Goal: Task Accomplishment & Management: Use online tool/utility

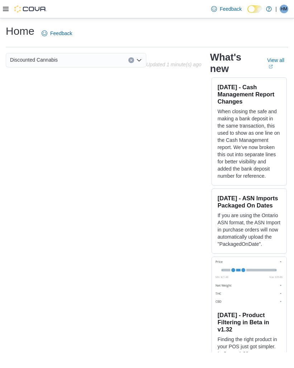
click at [8, 11] on icon at bounding box center [6, 9] width 6 height 4
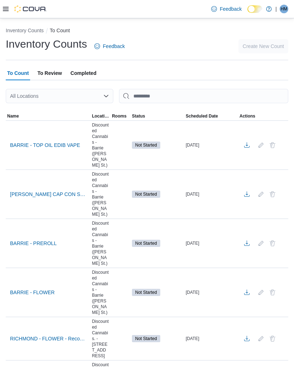
click at [41, 99] on div "All Locations" at bounding box center [59, 96] width 107 height 14
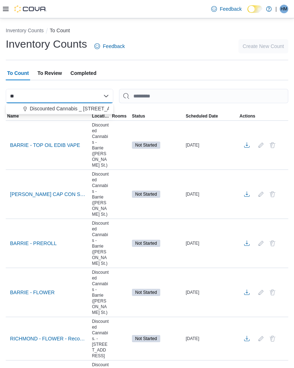
type input "**"
click at [37, 106] on span "Discounted Cannabis _ [STREET_ADDRESS] ( [GEOGRAPHIC_DATA])" at bounding box center [110, 108] width 161 height 7
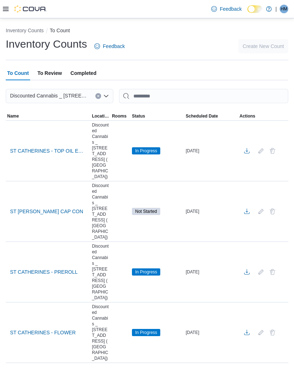
click at [227, 43] on div "Inventory Counts Feedback Create New Count" at bounding box center [147, 46] width 282 height 19
click at [32, 268] on span "ST CATHERINES - PREROLL" at bounding box center [44, 271] width 68 height 7
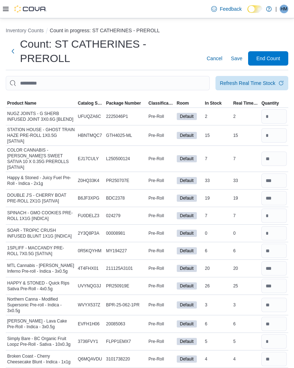
click at [20, 100] on span "Product Name" at bounding box center [41, 103] width 71 height 9
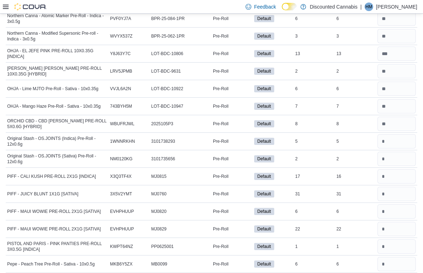
scroll to position [2202, 0]
click at [293, 138] on input "number" at bounding box center [396, 142] width 38 height 14
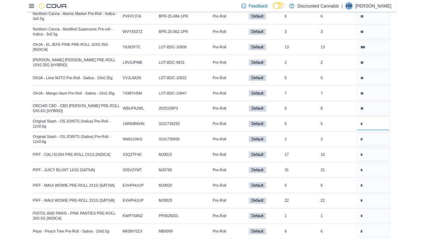
scroll to position [2202, 0]
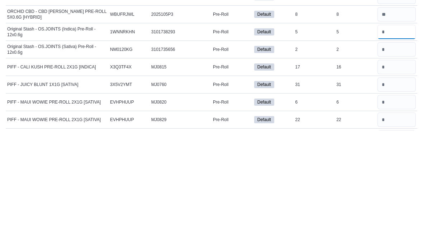
type input "*"
click at [293, 151] on input "number" at bounding box center [396, 158] width 38 height 14
type input "*"
click at [293, 168] on input "number" at bounding box center [396, 175] width 38 height 14
type input "**"
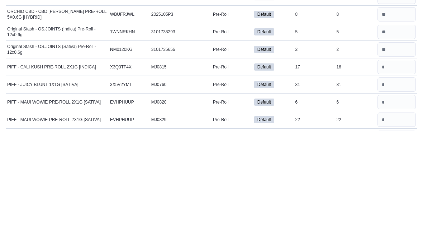
click at [293, 186] on input "number" at bounding box center [396, 193] width 38 height 14
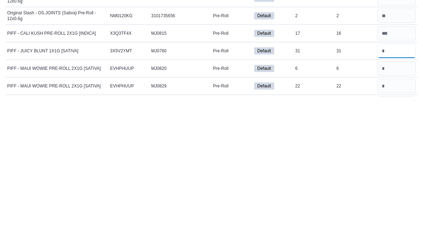
type input "*"
click at [293, 203] on input "number" at bounding box center [396, 210] width 38 height 14
click at [293, 186] on input "number" at bounding box center [396, 193] width 38 height 14
type input "**"
click at [293, 203] on input "number" at bounding box center [396, 210] width 38 height 14
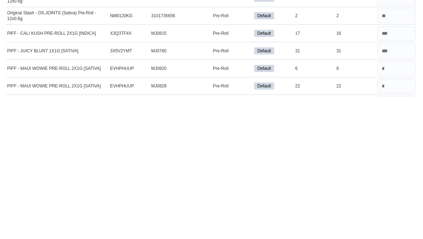
click at [293, 221] on input "number" at bounding box center [396, 228] width 38 height 14
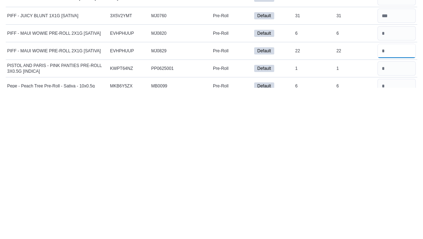
type input "**"
click at [293, 177] on input "number" at bounding box center [396, 184] width 38 height 14
type input "*"
click at [293, 212] on input "number" at bounding box center [396, 219] width 38 height 14
click at [293, 230] on input "number" at bounding box center [396, 237] width 38 height 14
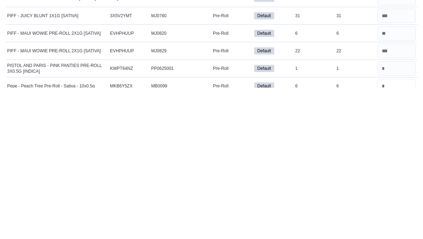
scroll to position [2263, 0]
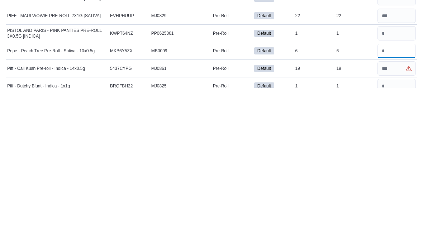
type input "*"
click at [293, 212] on input "number" at bounding box center [396, 219] width 38 height 14
type input "**"
click at [293, 230] on input "number" at bounding box center [396, 237] width 38 height 14
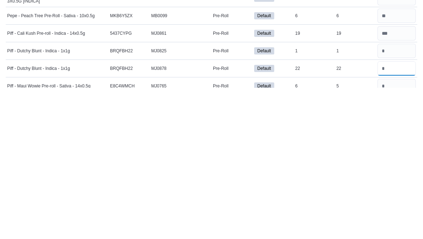
click at [293, 212] on input "number" at bounding box center [396, 219] width 38 height 14
type input "**"
click at [293, 230] on input "number" at bounding box center [396, 237] width 38 height 14
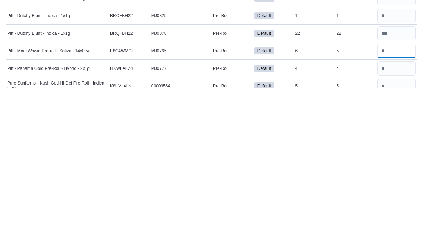
type input "*"
click at [293, 212] on input "number" at bounding box center [396, 219] width 38 height 14
type input "*"
click at [293, 230] on input "number" at bounding box center [396, 237] width 38 height 14
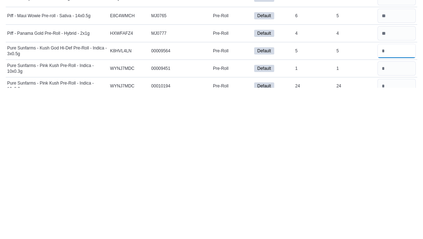
type input "*"
click at [293, 212] on input "number" at bounding box center [396, 219] width 38 height 14
click at [293, 230] on input "number" at bounding box center [396, 237] width 38 height 14
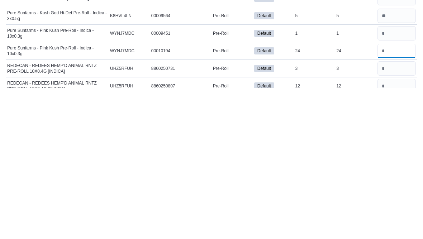
type input "**"
click at [293, 212] on input "number" at bounding box center [396, 219] width 38 height 14
type input "*"
click at [293, 230] on input "number" at bounding box center [396, 237] width 38 height 14
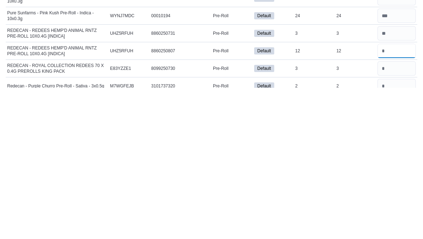
type input "**"
click at [293, 212] on input "number" at bounding box center [396, 219] width 38 height 14
type input "*"
click at [293, 230] on input "number" at bounding box center [396, 237] width 38 height 14
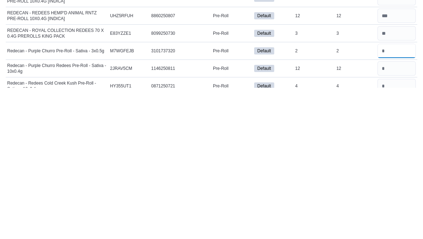
type input "*"
click at [293, 212] on input "number" at bounding box center [396, 219] width 38 height 14
type input "**"
click at [293, 230] on input "number" at bounding box center [396, 237] width 38 height 14
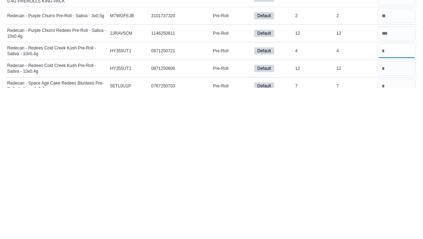
type input "*"
click at [293, 212] on input "number" at bounding box center [396, 219] width 38 height 14
type input "**"
click at [293, 230] on input "number" at bounding box center [396, 237] width 38 height 14
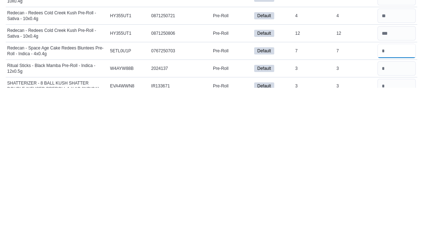
type input "*"
click at [293, 212] on input "number" at bounding box center [396, 219] width 38 height 14
type input "*"
click at [293, 230] on input "number" at bounding box center [396, 237] width 38 height 14
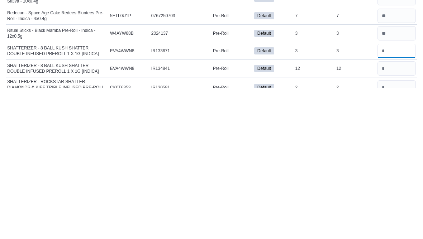
type input "*"
click at [293, 212] on input "number" at bounding box center [396, 219] width 38 height 14
type input "**"
click at [293, 231] on input "number" at bounding box center [396, 238] width 38 height 14
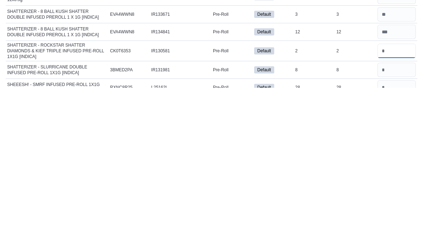
type input "*"
click at [293, 214] on input "number" at bounding box center [396, 221] width 38 height 14
type input "*"
click at [293, 231] on input "number" at bounding box center [396, 238] width 38 height 14
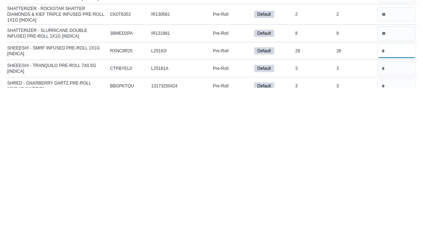
type input "**"
click at [293, 212] on input "number" at bounding box center [396, 219] width 38 height 14
type input "*"
click at [293, 230] on input "number" at bounding box center [396, 237] width 38 height 14
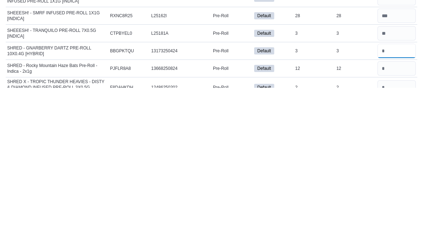
type input "*"
click at [293, 212] on input "number" at bounding box center [396, 219] width 38 height 14
type input "**"
click at [293, 231] on input "number" at bounding box center [396, 238] width 38 height 14
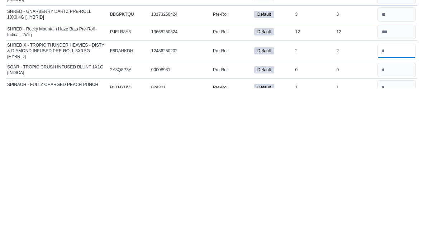
type input "*"
click at [293, 231] on input "number" at bounding box center [396, 238] width 38 height 14
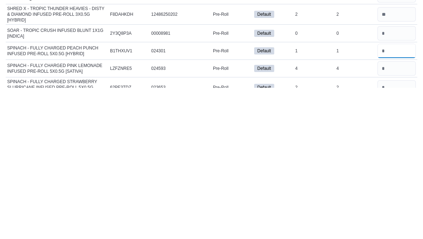
type input "*"
click at [293, 212] on input "number" at bounding box center [396, 219] width 38 height 14
type input "*"
click at [293, 231] on input "number" at bounding box center [396, 238] width 38 height 14
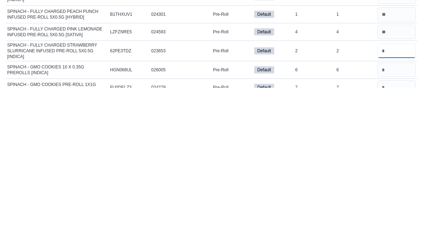
type input "*"
click at [293, 214] on input "number" at bounding box center [396, 221] width 38 height 14
type input "*"
click at [293, 231] on input "number" at bounding box center [396, 238] width 38 height 14
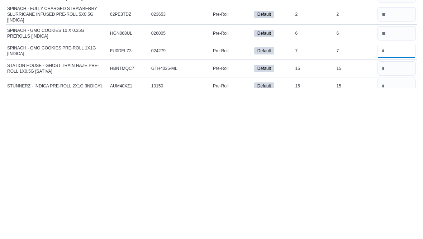
type input "*"
click at [293, 212] on input "number" at bounding box center [396, 219] width 38 height 14
type input "**"
click at [293, 230] on input "number" at bounding box center [396, 237] width 38 height 14
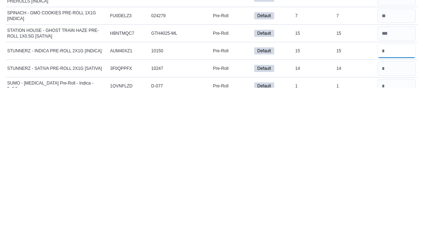
type input "**"
click at [293, 212] on input "number" at bounding box center [396, 219] width 38 height 14
type input "**"
click at [293, 230] on input "number" at bounding box center [396, 237] width 38 height 14
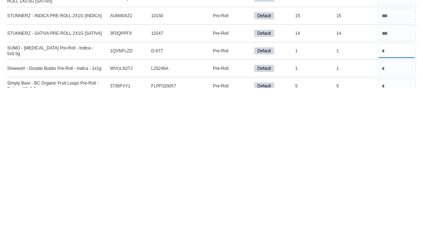
type input "*"
click at [293, 212] on input "number" at bounding box center [396, 219] width 38 height 14
type input "*"
click at [293, 230] on input "number" at bounding box center [396, 237] width 38 height 14
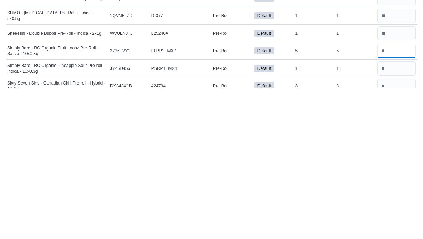
type input "*"
click at [293, 212] on input "number" at bounding box center [396, 219] width 38 height 14
type input "**"
click at [293, 230] on input "number" at bounding box center [396, 237] width 38 height 14
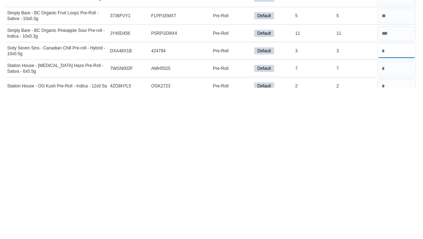
type input "*"
click at [293, 212] on input "number" at bounding box center [396, 219] width 38 height 14
type input "*"
click at [293, 230] on input "number" at bounding box center [396, 237] width 38 height 14
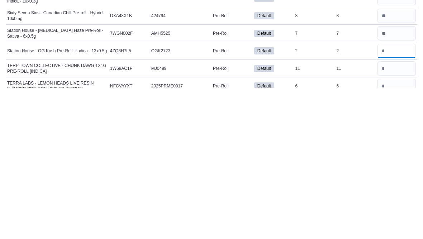
type input "*"
click at [293, 212] on input "number" at bounding box center [396, 219] width 38 height 14
type input "**"
click at [293, 230] on input "number" at bounding box center [396, 237] width 38 height 14
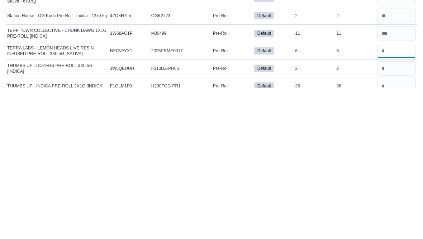
type input "*"
click at [293, 212] on input "number" at bounding box center [396, 219] width 38 height 14
type input "*"
click at [293, 230] on input "number" at bounding box center [396, 237] width 38 height 14
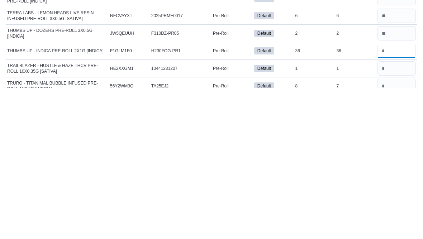
type input "**"
click at [293, 212] on input "number" at bounding box center [396, 219] width 38 height 14
type input "*"
click at [293, 230] on input "number" at bounding box center [396, 237] width 38 height 14
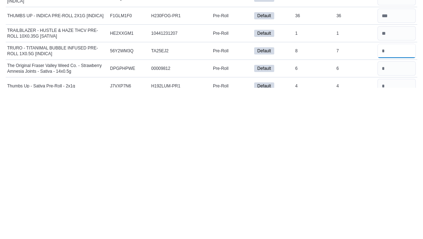
type input "*"
click at [293, 212] on input "number" at bounding box center [396, 219] width 38 height 14
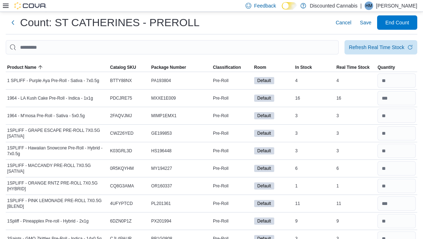
scroll to position [0, 0]
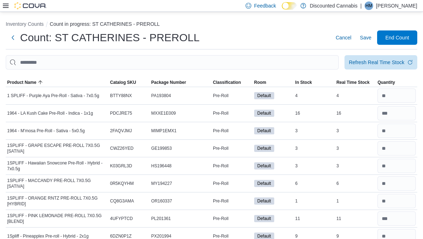
click at [293, 36] on span "Save" at bounding box center [365, 37] width 11 height 7
click at [293, 65] on div "Refresh Real Time Stock" at bounding box center [377, 62] width 56 height 7
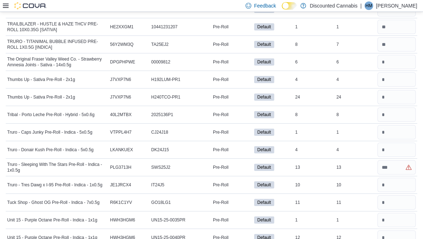
scroll to position [3217, 0]
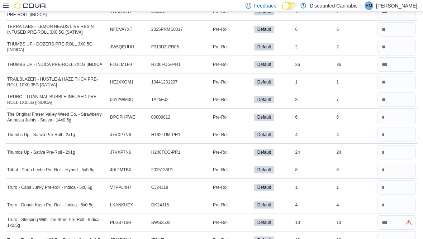
click at [293, 112] on input "number" at bounding box center [396, 117] width 38 height 14
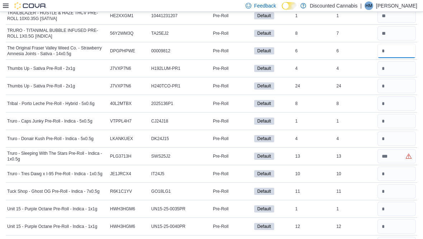
type input "*"
click at [293, 66] on input "number" at bounding box center [396, 68] width 38 height 14
type input "*"
click at [293, 85] on input "number" at bounding box center [396, 86] width 38 height 14
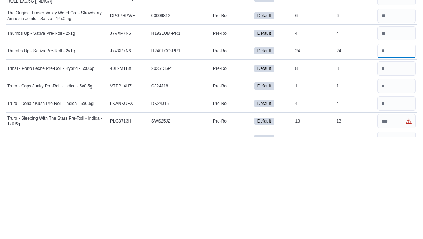
type input "**"
click at [293, 163] on input "number" at bounding box center [396, 170] width 38 height 14
type input "*"
click at [293, 181] on input "number" at bounding box center [396, 188] width 38 height 14
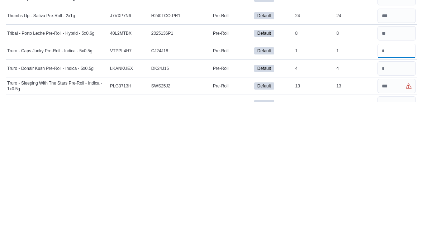
type input "*"
click at [293, 198] on input "number" at bounding box center [396, 205] width 38 height 14
type input "*"
click at [293, 216] on input "number" at bounding box center [396, 223] width 38 height 14
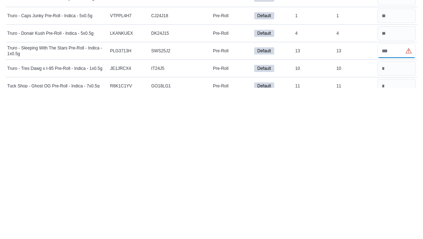
type input "**"
click at [293, 212] on input "number" at bounding box center [396, 219] width 38 height 14
type input "*"
click at [293, 230] on input "number" at bounding box center [396, 237] width 38 height 14
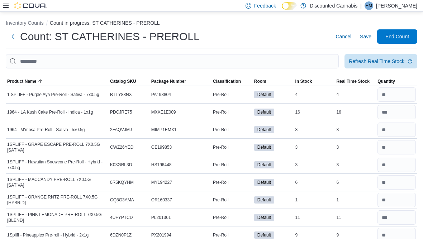
scroll to position [0, 0]
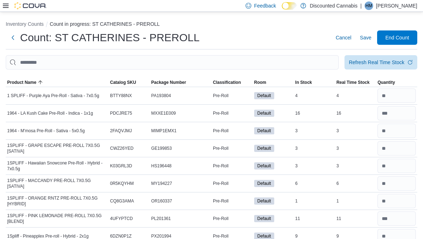
type input "**"
click at [293, 39] on span "Save" at bounding box center [365, 37] width 11 height 7
click at [293, 61] on div "Refresh Real Time Stock" at bounding box center [377, 62] width 56 height 7
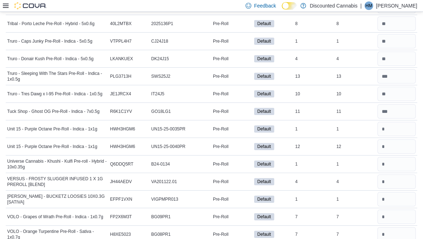
click at [293, 127] on input "number" at bounding box center [396, 129] width 38 height 14
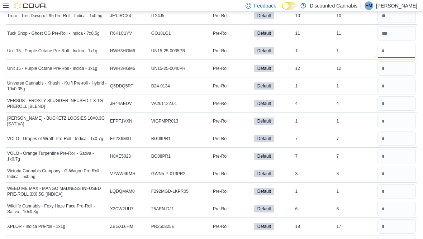
type input "*"
click at [293, 66] on input "number" at bounding box center [396, 68] width 38 height 14
type input "**"
click at [293, 81] on input "number" at bounding box center [396, 86] width 38 height 14
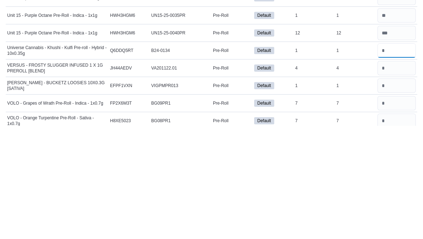
type input "*"
click at [293, 174] on input "number" at bounding box center [396, 181] width 38 height 14
type input "*"
click at [293, 192] on input "number" at bounding box center [396, 199] width 38 height 14
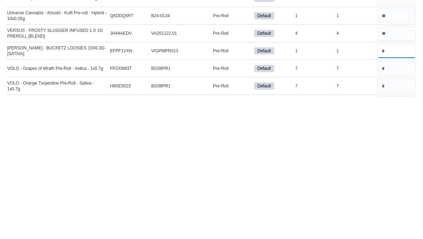
type input "*"
click at [293, 203] on input "number" at bounding box center [396, 210] width 38 height 14
type input "*"
click at [293, 221] on input "number" at bounding box center [396, 228] width 38 height 14
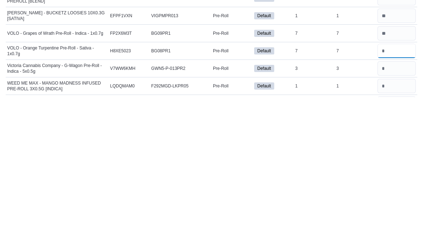
type input "*"
click at [293, 203] on input "number" at bounding box center [396, 210] width 38 height 14
type input "*"
click at [293, 221] on input "number" at bounding box center [396, 228] width 38 height 14
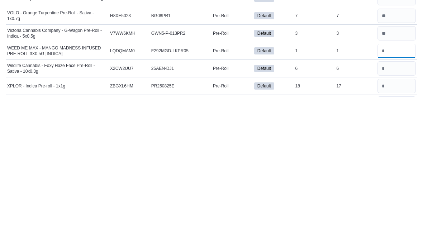
type input "*"
click at [293, 203] on input "number" at bounding box center [396, 210] width 38 height 14
type input "*"
click at [293, 221] on input "number" at bounding box center [396, 228] width 38 height 14
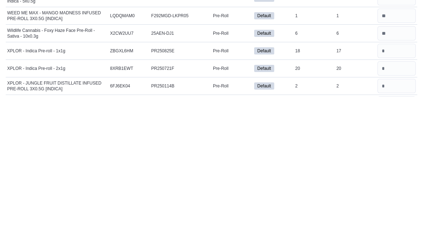
click at [293, 203] on input "number" at bounding box center [396, 210] width 38 height 14
type input "**"
click at [293, 186] on input "number" at bounding box center [396, 193] width 38 height 14
type input "*"
type input "**"
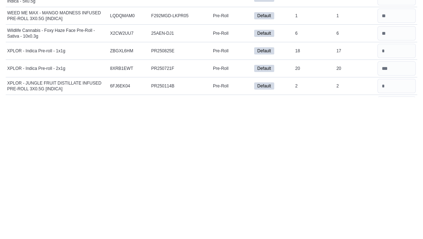
click at [293, 203] on input "number" at bounding box center [396, 210] width 38 height 14
type input "**"
click at [293, 221] on input "number" at bounding box center [396, 228] width 38 height 14
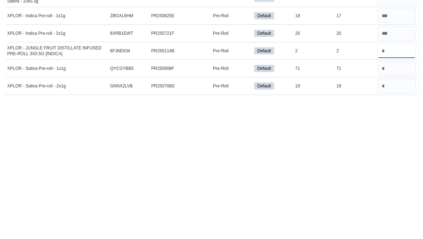
type input "*"
click at [293, 203] on input "number" at bounding box center [396, 210] width 38 height 14
type input "*"
type input "**"
click at [293, 221] on input "number" at bounding box center [396, 228] width 38 height 14
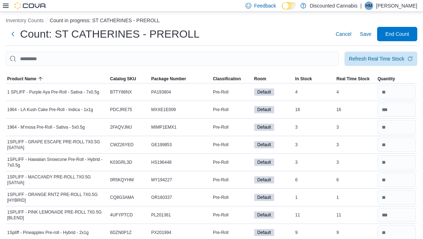
scroll to position [0, 0]
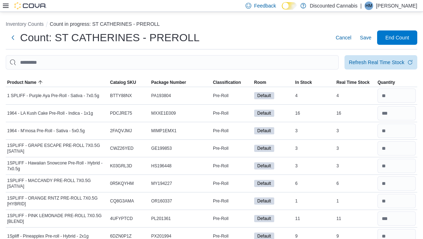
type input "**"
click at [293, 38] on span "Save" at bounding box center [365, 37] width 11 height 7
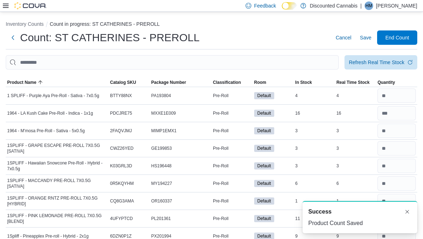
click at [293, 41] on span "Save" at bounding box center [365, 37] width 11 height 7
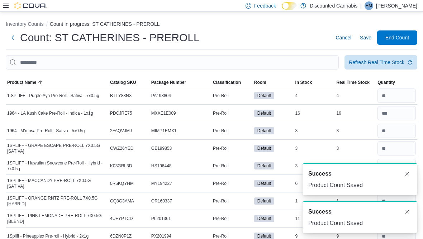
click at [13, 35] on button "Next" at bounding box center [13, 37] width 14 height 14
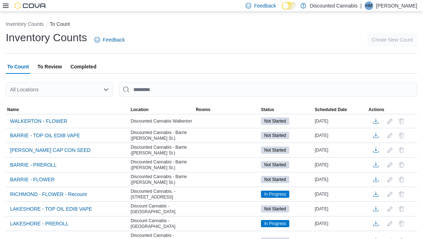
click at [44, 92] on div "All Locations" at bounding box center [59, 89] width 107 height 14
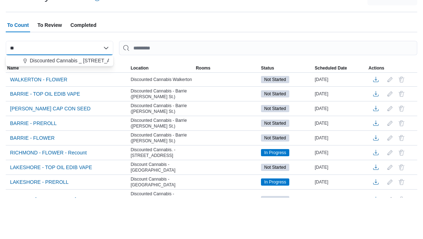
type input "**"
click at [39, 99] on span "Discounted Cannabis _ [STREET_ADDRESS] ( [GEOGRAPHIC_DATA])" at bounding box center [110, 102] width 161 height 7
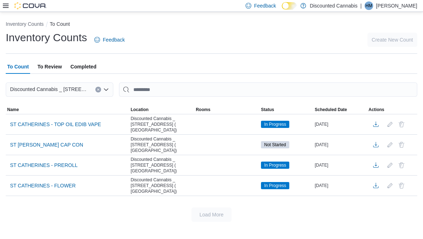
click at [29, 141] on span "ST [PERSON_NAME] CAP CON" at bounding box center [46, 144] width 73 height 7
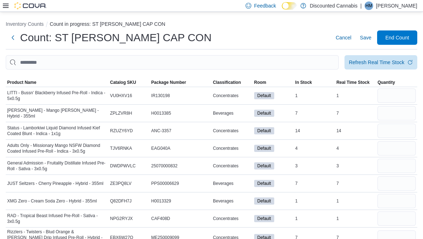
click at [14, 80] on span "Product Name" at bounding box center [57, 82] width 103 height 9
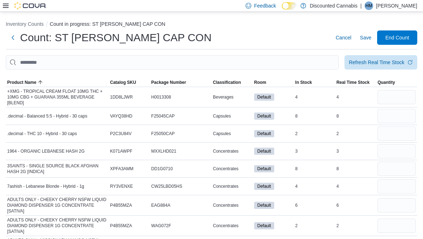
click at [10, 39] on button "Next" at bounding box center [13, 37] width 14 height 14
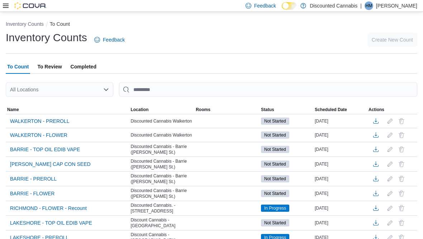
click at [33, 88] on div "All Locations" at bounding box center [59, 89] width 107 height 14
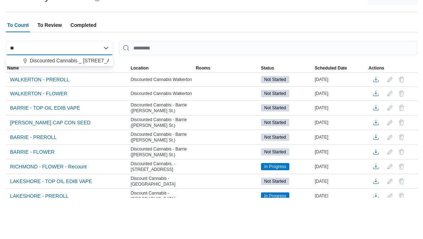
type input "**"
click at [41, 99] on span "Discounted Cannabis _ [STREET_ADDRESS] ( [GEOGRAPHIC_DATA])" at bounding box center [110, 102] width 161 height 7
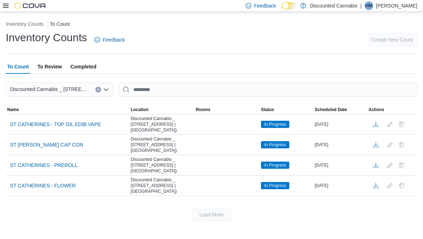
click at [24, 121] on span "ST CATHERINES - TOP OIL EDIB VAPE" at bounding box center [55, 124] width 91 height 7
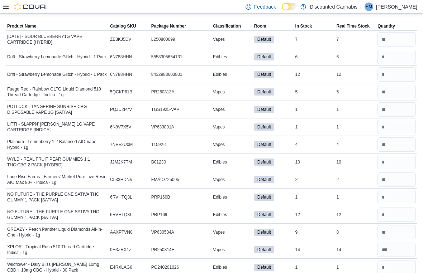
scroll to position [24, 0]
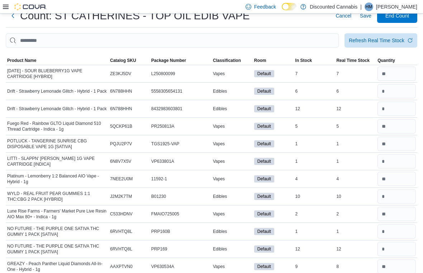
click at [224, 59] on span "Classification" at bounding box center [227, 61] width 28 height 6
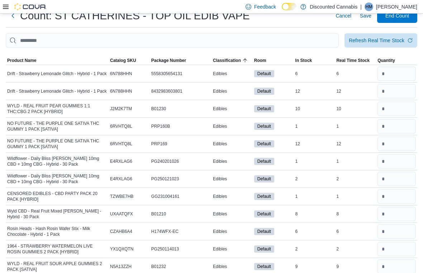
click at [229, 63] on span "Classification" at bounding box center [227, 61] width 28 height 6
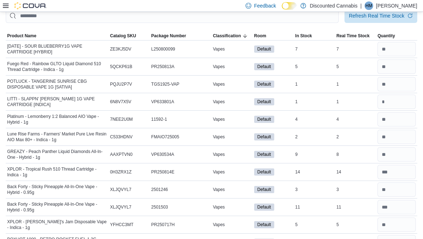
scroll to position [0, 0]
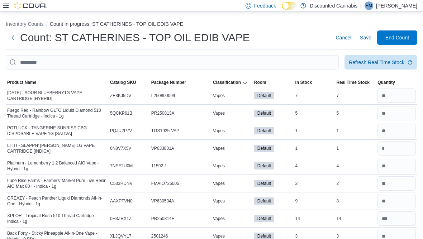
click at [231, 82] on span "Classification" at bounding box center [227, 83] width 28 height 6
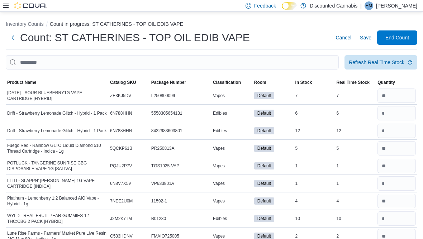
click at [230, 83] on span "Classification" at bounding box center [227, 83] width 28 height 6
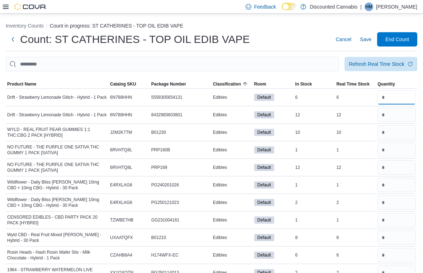
click at [293, 99] on input "number" at bounding box center [396, 97] width 38 height 14
type input "*"
click at [293, 114] on input "number" at bounding box center [396, 115] width 38 height 14
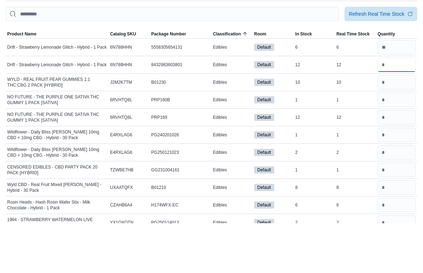
type input "**"
click at [293, 125] on input "number" at bounding box center [396, 132] width 38 height 14
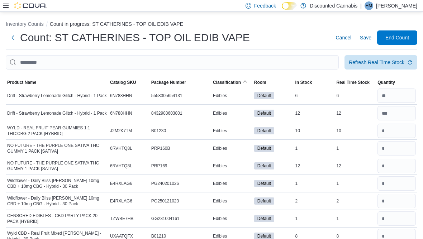
click at [19, 78] on span "Product Name" at bounding box center [57, 82] width 103 height 9
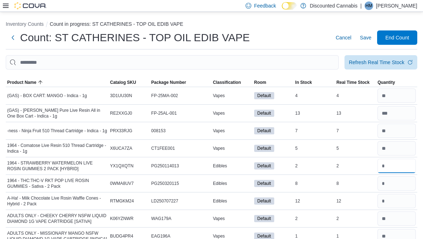
click at [293, 164] on input "number" at bounding box center [396, 166] width 38 height 14
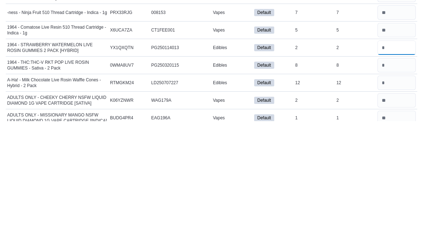
type input "*"
click at [293, 176] on input "number" at bounding box center [396, 183] width 38 height 14
type input "*"
click at [293, 194] on input "number" at bounding box center [396, 201] width 38 height 14
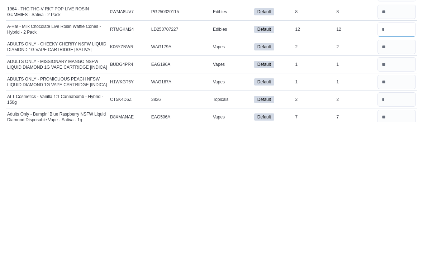
scroll to position [23, 0]
type input "**"
click at [293, 243] on input "number" at bounding box center [396, 250] width 38 height 14
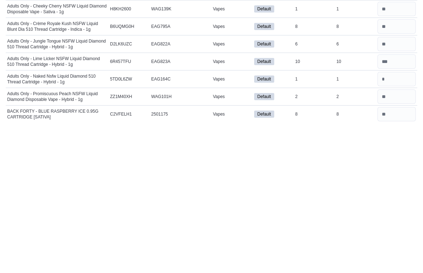
scroll to position [149, 0]
type input "*"
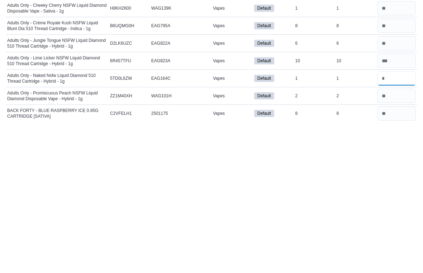
click at [293, 222] on input "number" at bounding box center [396, 229] width 38 height 14
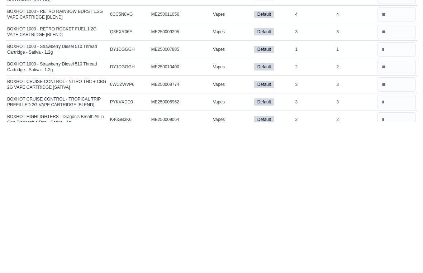
scroll to position [484, 0]
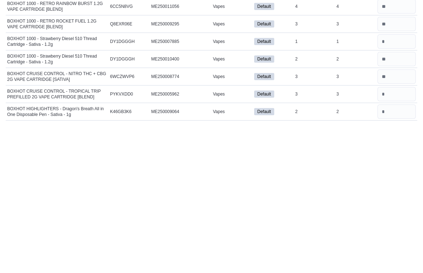
click at [293, 238] on input "number" at bounding box center [396, 245] width 38 height 14
type input "*"
click at [293, 256] on input "number" at bounding box center [396, 263] width 38 height 14
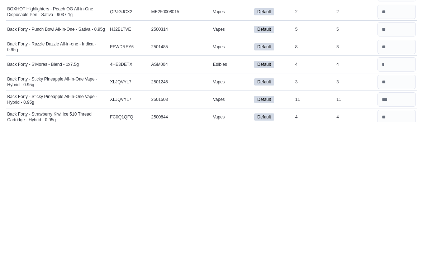
scroll to position [619, 0]
type input "*"
click at [293, 209] on input "number" at bounding box center [396, 216] width 38 height 14
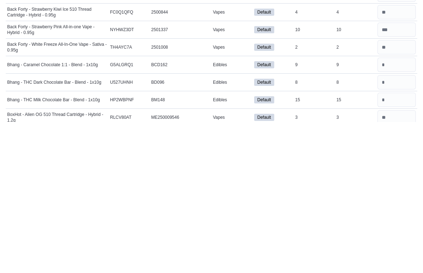
scroll to position [725, 0]
type input "*"
click at [293, 208] on input "number" at bounding box center [396, 215] width 38 height 14
type input "*"
click at [293, 226] on input "number" at bounding box center [396, 233] width 38 height 14
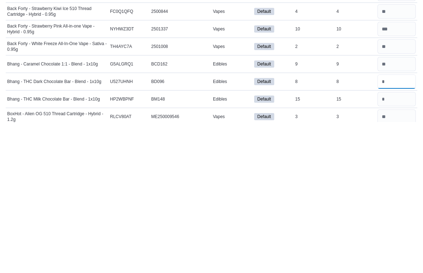
type input "*"
click at [293, 243] on input "number" at bounding box center [396, 250] width 38 height 14
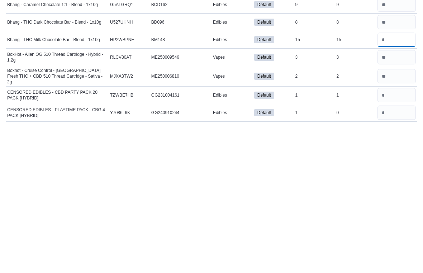
scroll to position [785, 0]
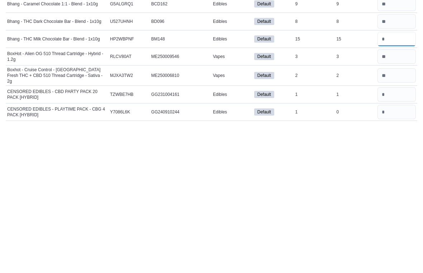
type input "**"
click at [293, 239] on input "number" at bounding box center [396, 246] width 38 height 14
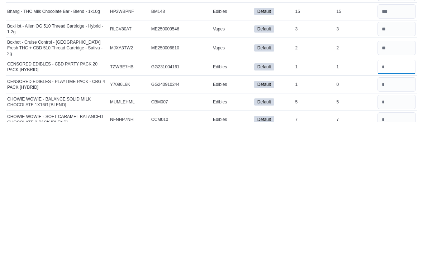
scroll to position [813, 0]
type input "*"
click at [293, 246] on input "number" at bounding box center [396, 253] width 38 height 14
type input "*"
click at [293, 263] on input "number" at bounding box center [396, 270] width 38 height 14
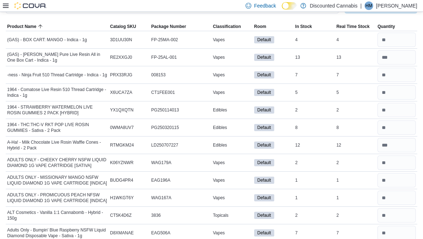
scroll to position [0, 0]
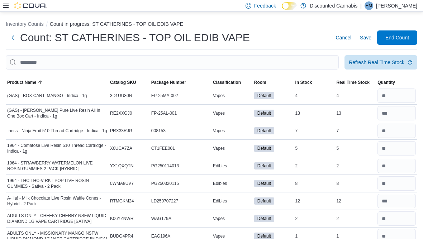
type input "*"
click at [293, 37] on span "Save" at bounding box center [365, 37] width 11 height 7
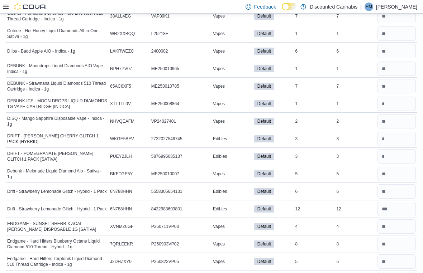
scroll to position [1094, 0]
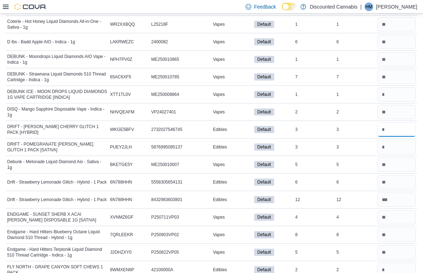
click at [293, 126] on input "number" at bounding box center [396, 130] width 38 height 14
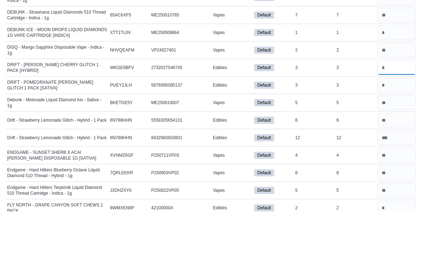
type input "*"
click at [293, 140] on input "number" at bounding box center [396, 147] width 38 height 14
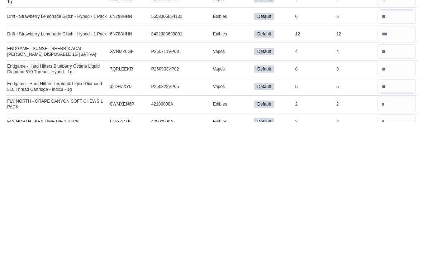
scroll to position [1109, 0]
type input "*"
click at [293, 248] on input "number" at bounding box center [396, 255] width 38 height 14
type input "*"
click at [293, 265] on input "number" at bounding box center [396, 272] width 38 height 14
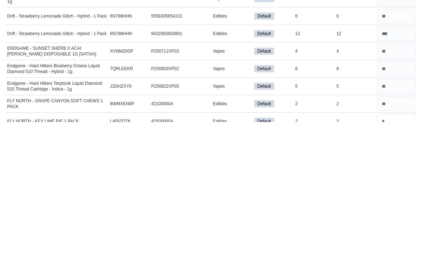
scroll to position [1163, 0]
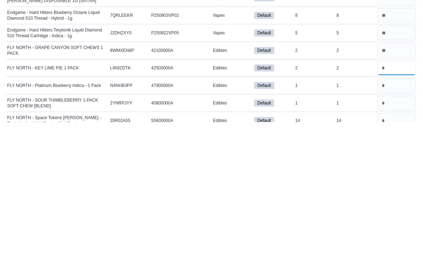
type input "*"
click at [293, 230] on input "number" at bounding box center [396, 237] width 38 height 14
click at [293, 247] on input "number" at bounding box center [396, 254] width 38 height 14
click at [293, 265] on input "number" at bounding box center [396, 272] width 38 height 14
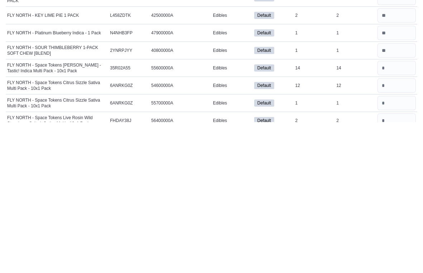
click at [293, 230] on input "number" at bounding box center [396, 237] width 38 height 14
click at [293, 247] on input "number" at bounding box center [396, 254] width 38 height 14
click at [293, 230] on input "number" at bounding box center [396, 237] width 38 height 14
click at [293, 247] on input "number" at bounding box center [396, 254] width 38 height 14
click at [293, 265] on input "number" at bounding box center [396, 272] width 38 height 14
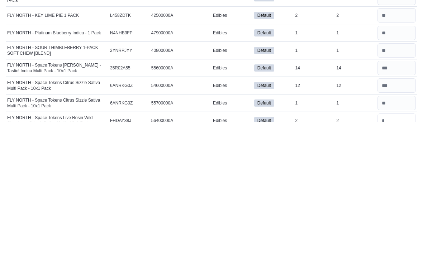
scroll to position [1268, 0]
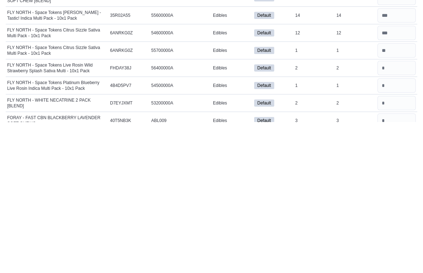
click at [293, 230] on input "number" at bounding box center [396, 237] width 38 height 14
click at [293, 247] on input "number" at bounding box center [396, 254] width 38 height 14
click at [293, 265] on input "number" at bounding box center [396, 272] width 38 height 14
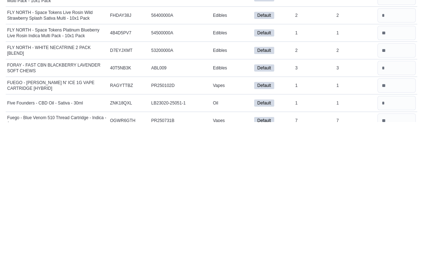
click at [293, 247] on input "number" at bounding box center [396, 254] width 38 height 14
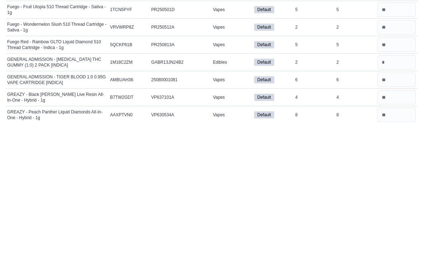
scroll to position [1467, 0]
click at [293, 206] on input "number" at bounding box center [396, 213] width 38 height 14
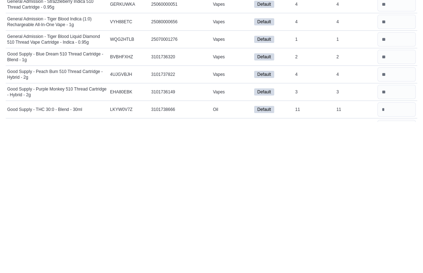
scroll to position [1671, 0]
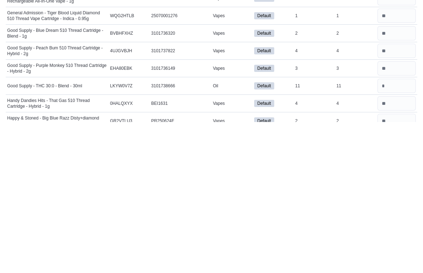
click at [293, 230] on input "number" at bounding box center [396, 237] width 38 height 14
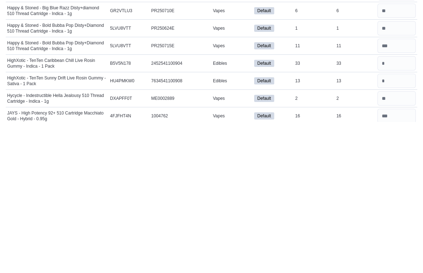
scroll to position [1806, 0]
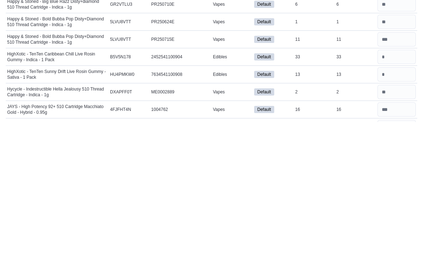
click at [293, 201] on input "number" at bounding box center [396, 208] width 38 height 14
click at [293, 219] on input "number" at bounding box center [396, 226] width 38 height 14
click at [293, 236] on input "number" at bounding box center [396, 243] width 38 height 14
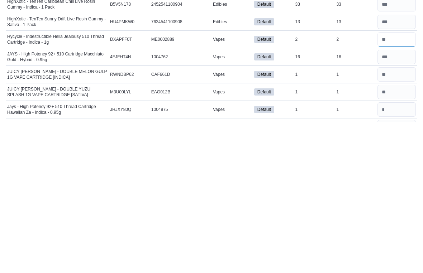
scroll to position [1869, 0]
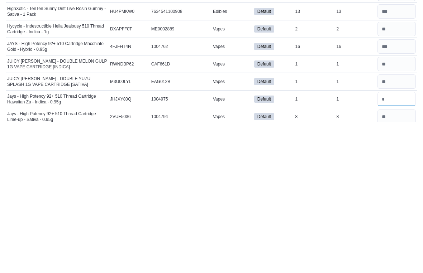
click at [293, 243] on input "number" at bounding box center [396, 250] width 38 height 14
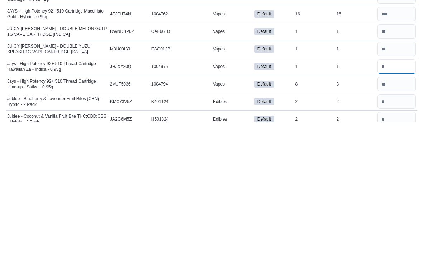
scroll to position [1902, 0]
click at [293, 245] on input "number" at bounding box center [396, 252] width 38 height 14
click at [293, 263] on input "number" at bounding box center [396, 270] width 38 height 14
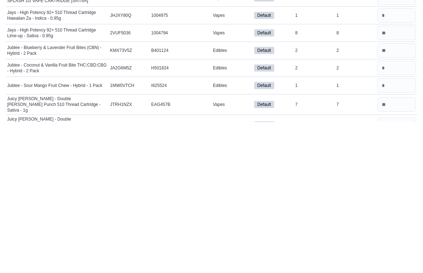
click at [293, 230] on input "number" at bounding box center [396, 237] width 38 height 14
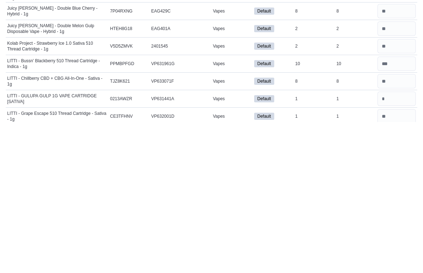
scroll to position [2091, 0]
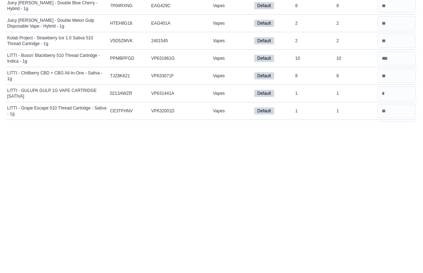
click at [293, 238] on input "number" at bounding box center [396, 245] width 38 height 14
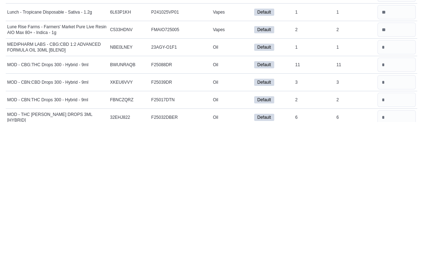
scroll to position [2386, 0]
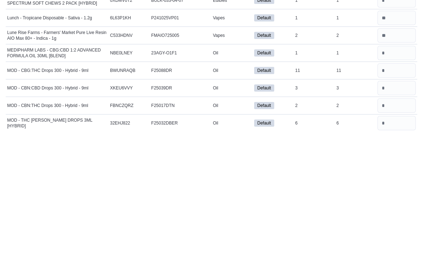
click at [293, 188] on input "number" at bounding box center [396, 195] width 38 height 14
click at [293, 206] on input "number" at bounding box center [396, 213] width 38 height 14
click at [293, 224] on input "number" at bounding box center [396, 231] width 38 height 14
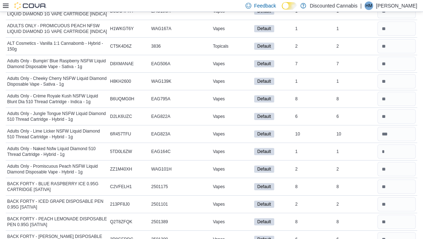
scroll to position [0, 0]
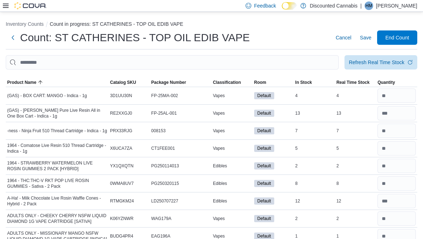
click at [293, 35] on span "Save" at bounding box center [365, 37] width 11 height 7
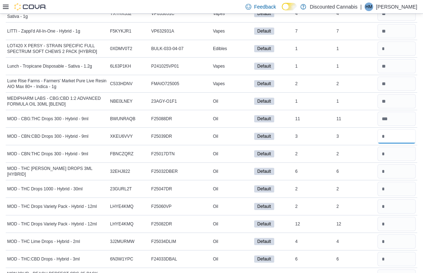
click at [293, 129] on input "number" at bounding box center [396, 136] width 38 height 14
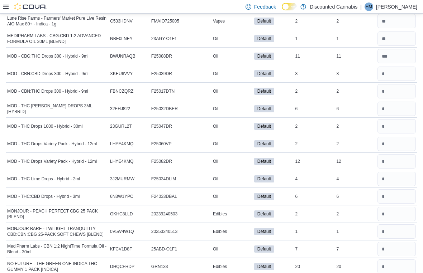
click at [293, 85] on input "number" at bounding box center [396, 91] width 38 height 14
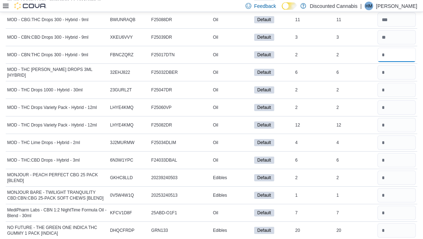
scroll to position [2577, 0]
click at [293, 66] on input "number" at bounding box center [396, 73] width 38 height 14
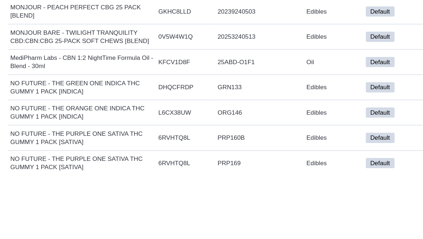
scroll to position [2594, 0]
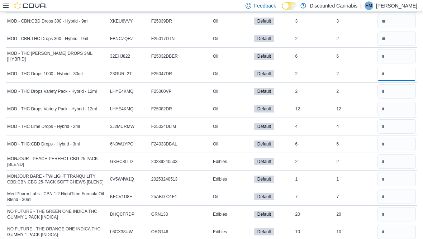
click at [293, 67] on input "number" at bounding box center [396, 74] width 38 height 14
click at [293, 84] on input "number" at bounding box center [396, 91] width 38 height 14
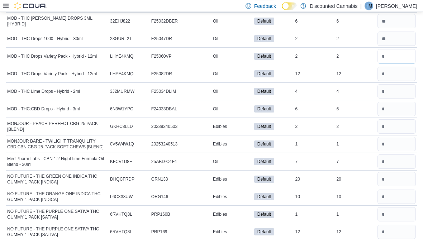
scroll to position [2628, 0]
click at [293, 55] on input "*" at bounding box center [396, 56] width 38 height 14
click at [293, 67] on input "number" at bounding box center [396, 74] width 38 height 14
click at [293, 87] on input "number" at bounding box center [396, 92] width 38 height 14
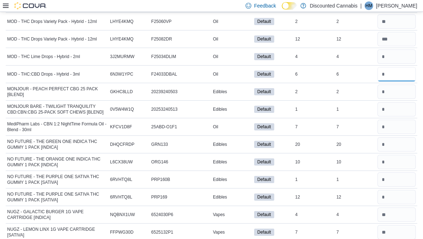
click at [293, 67] on input "number" at bounding box center [396, 74] width 38 height 14
click at [293, 85] on input "number" at bounding box center [396, 92] width 38 height 14
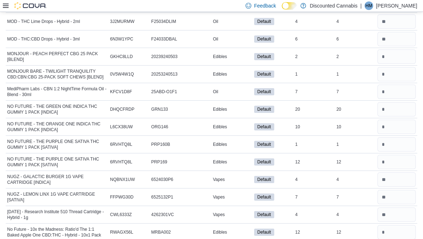
click at [293, 67] on input "number" at bounding box center [396, 74] width 38 height 14
click at [293, 85] on input "number" at bounding box center [396, 92] width 38 height 14
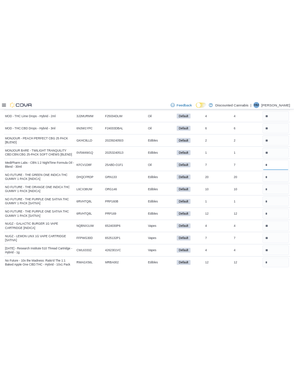
scroll to position [2628, 0]
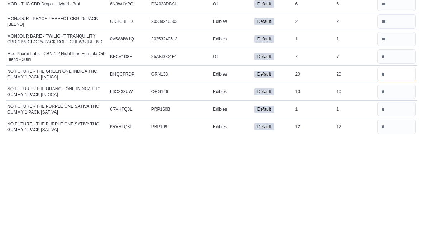
click at [293, 172] on input "number" at bounding box center [396, 179] width 38 height 14
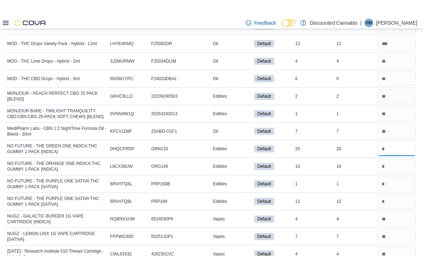
scroll to position [2699, 0]
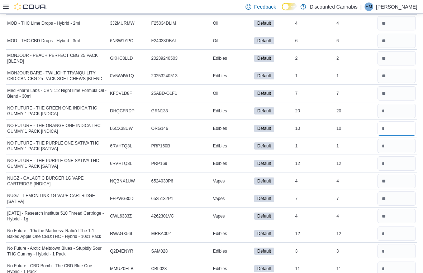
click at [293, 124] on input "number" at bounding box center [396, 128] width 38 height 14
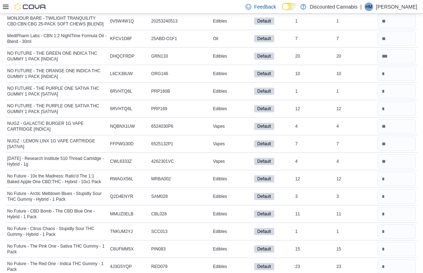
click at [293, 84] on input "number" at bounding box center [396, 91] width 38 height 14
click at [293, 102] on input "number" at bounding box center [396, 109] width 38 height 14
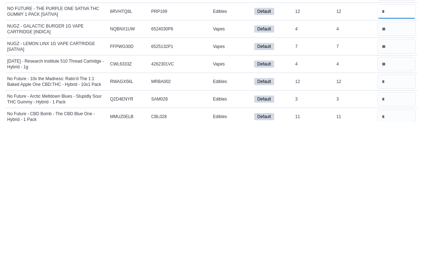
scroll to position [2702, 0]
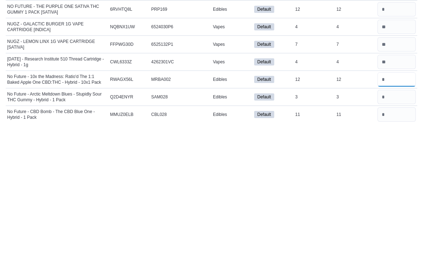
click at [293, 224] on input "number" at bounding box center [396, 231] width 38 height 14
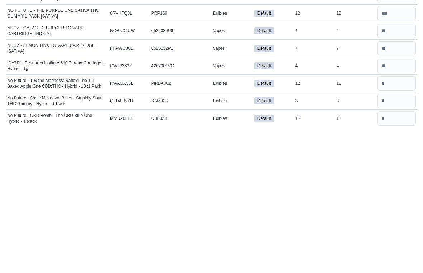
click at [293, 241] on input "number" at bounding box center [396, 248] width 38 height 14
click at [293, 259] on input "number" at bounding box center [396, 266] width 38 height 14
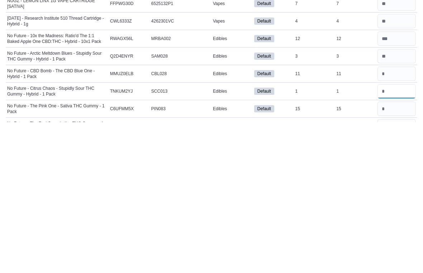
click at [293, 235] on input "number" at bounding box center [396, 242] width 38 height 14
click at [293, 253] on input "number" at bounding box center [396, 260] width 38 height 14
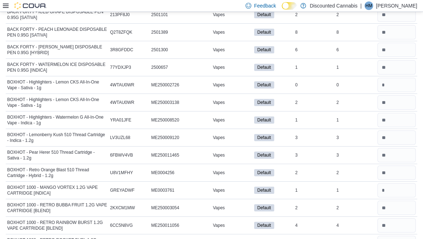
scroll to position [0, 0]
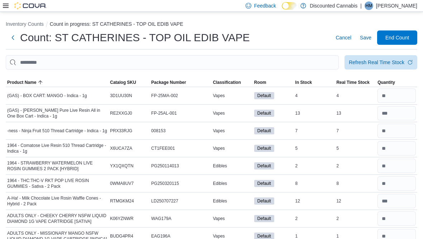
click at [293, 38] on span "Save" at bounding box center [365, 37] width 11 height 7
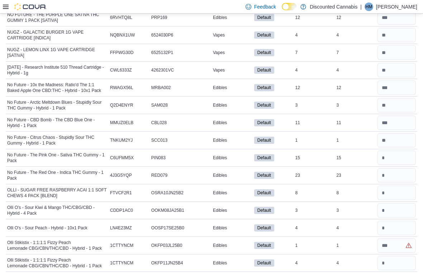
scroll to position [2845, 0]
click at [293, 150] on input "number" at bounding box center [396, 157] width 38 height 14
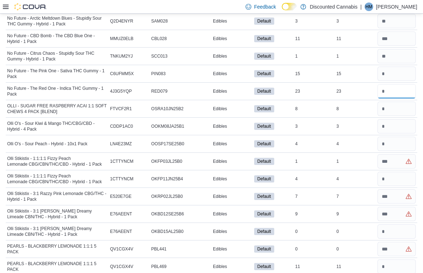
click at [293, 88] on input "number" at bounding box center [396, 91] width 38 height 14
click at [293, 102] on input "number" at bounding box center [396, 109] width 38 height 14
click at [293, 119] on input "number" at bounding box center [396, 126] width 38 height 14
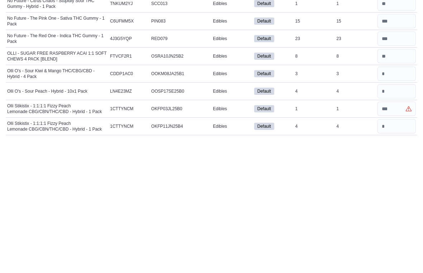
click at [293, 221] on input "number" at bounding box center [396, 228] width 38 height 14
click at [293, 239] on input "number" at bounding box center [396, 246] width 38 height 14
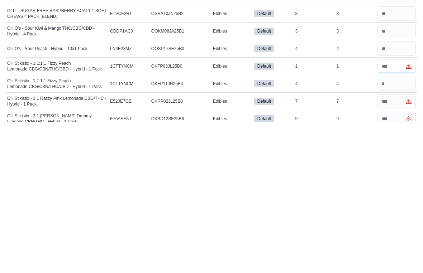
scroll to position [2873, 0]
click at [293, 245] on input "number" at bounding box center [396, 252] width 38 height 14
click at [293, 263] on input "number" at bounding box center [396, 270] width 38 height 14
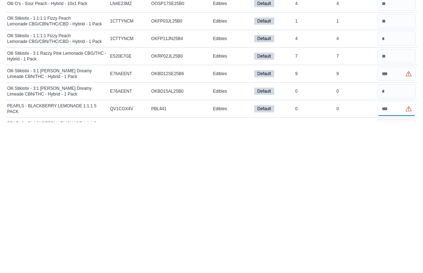
click at [293, 253] on input "number" at bounding box center [396, 260] width 38 height 14
click at [293, 270] on input "number" at bounding box center [396, 277] width 38 height 14
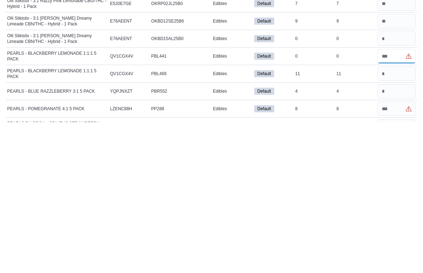
click at [293, 200] on input "number" at bounding box center [396, 207] width 38 height 14
click at [293, 235] on input "number" at bounding box center [396, 242] width 38 height 14
click at [293, 253] on input "number" at bounding box center [396, 260] width 38 height 14
click at [293, 270] on input "number" at bounding box center [396, 277] width 38 height 14
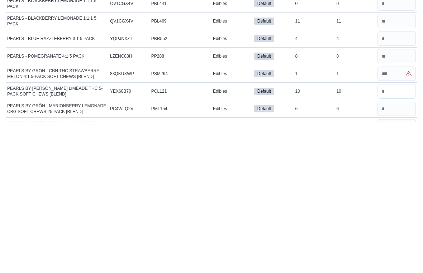
click at [293, 235] on input "number" at bounding box center [396, 242] width 38 height 14
click at [293, 253] on input "number" at bounding box center [396, 260] width 38 height 14
click at [293, 270] on input "number" at bounding box center [396, 277] width 38 height 14
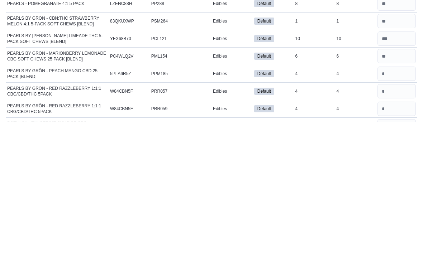
click at [293, 235] on input "number" at bounding box center [396, 242] width 38 height 14
click at [293, 253] on input "number" at bounding box center [396, 260] width 38 height 14
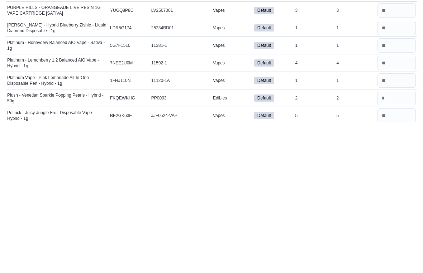
scroll to position [3216, 0]
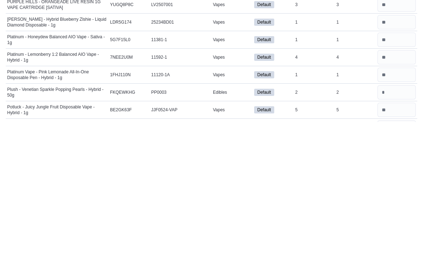
click at [293, 236] on input "number" at bounding box center [396, 243] width 38 height 14
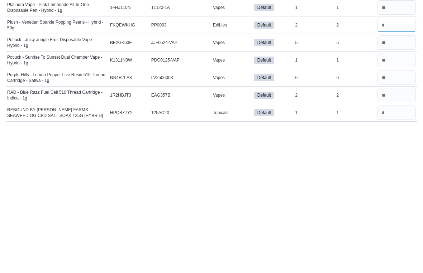
scroll to position [3285, 0]
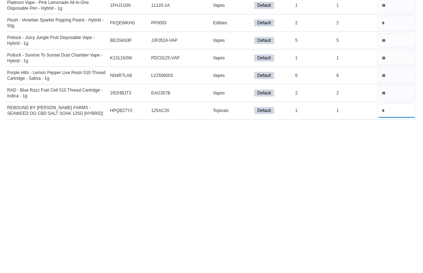
click at [293, 255] on input "number" at bounding box center [396, 262] width 38 height 14
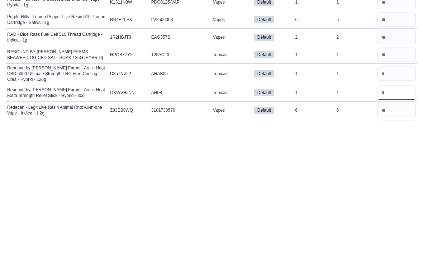
click at [293, 237] on input "number" at bounding box center [396, 244] width 38 height 14
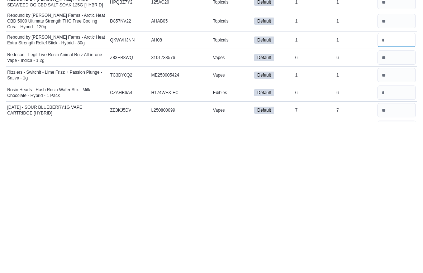
scroll to position [3396, 0]
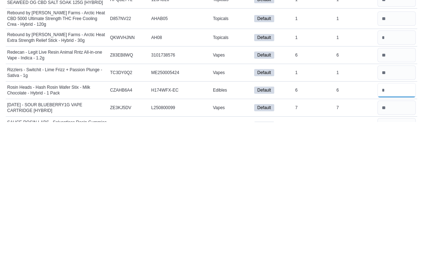
click at [293, 234] on input "number" at bounding box center [396, 241] width 38 height 14
click at [293, 269] on input "number" at bounding box center [396, 276] width 38 height 14
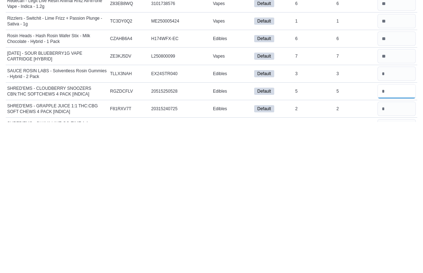
click at [293, 235] on input "number" at bounding box center [396, 242] width 38 height 14
click at [293, 253] on input "number" at bounding box center [396, 260] width 38 height 14
click at [293, 270] on input "number" at bounding box center [396, 277] width 38 height 14
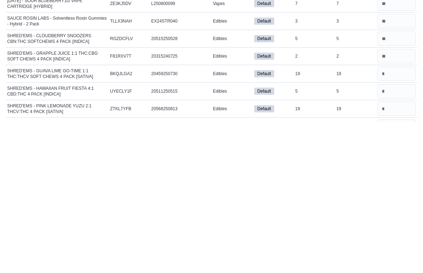
click at [293, 235] on input "number" at bounding box center [396, 242] width 38 height 14
click at [293, 253] on input "number" at bounding box center [396, 260] width 38 height 14
click at [293, 270] on input "number" at bounding box center [396, 277] width 38 height 14
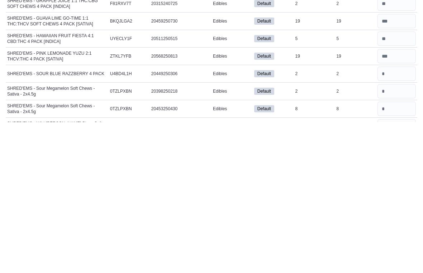
click at [293, 235] on input "number" at bounding box center [396, 242] width 38 height 14
click at [293, 253] on input "number" at bounding box center [396, 260] width 38 height 14
click at [293, 270] on input "number" at bounding box center [396, 277] width 38 height 14
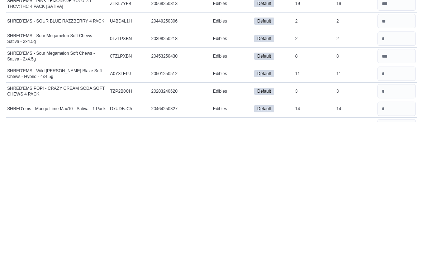
click at [293, 235] on input "number" at bounding box center [396, 242] width 38 height 14
click at [293, 253] on input "number" at bounding box center [396, 260] width 38 height 14
click at [293, 270] on input "number" at bounding box center [396, 277] width 38 height 14
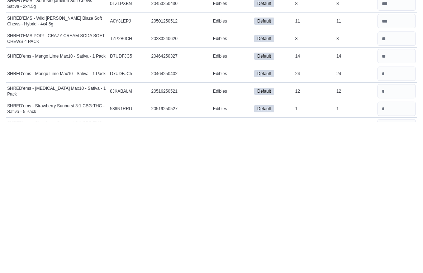
click at [293, 235] on input "number" at bounding box center [396, 242] width 38 height 14
click at [293, 253] on input "number" at bounding box center [396, 260] width 38 height 14
click at [293, 270] on input "number" at bounding box center [396, 277] width 38 height 14
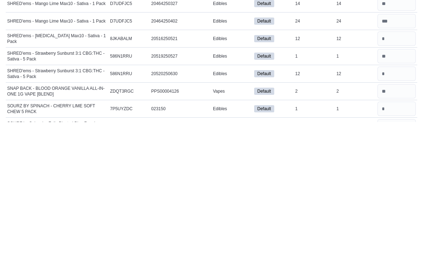
click at [293, 253] on input "number" at bounding box center [396, 260] width 38 height 14
click at [293, 270] on input "number" at bounding box center [396, 277] width 38 height 14
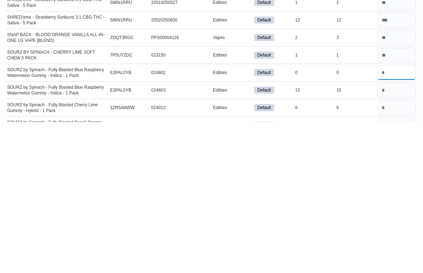
scroll to position [3766, 0]
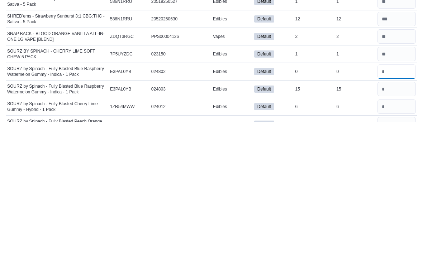
click at [293, 216] on input "number" at bounding box center [396, 223] width 38 height 14
click at [293, 233] on input "number" at bounding box center [396, 240] width 38 height 14
click at [293, 251] on input "number" at bounding box center [396, 258] width 38 height 14
click at [293, 268] on input "number" at bounding box center [396, 275] width 38 height 14
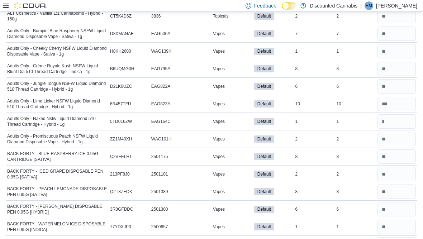
scroll to position [0, 0]
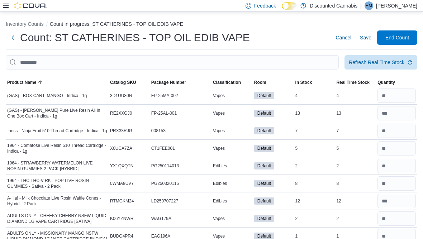
click at [293, 37] on span "Save" at bounding box center [365, 37] width 11 height 7
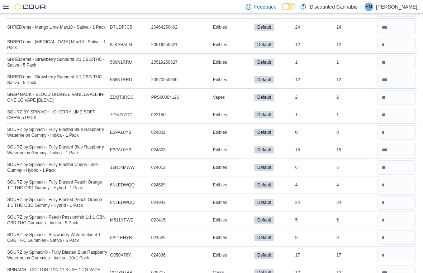
scroll to position [3856, 0]
click at [293, 178] on input "number" at bounding box center [396, 185] width 38 height 14
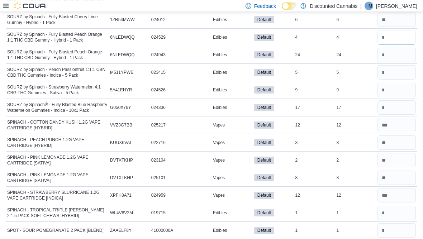
scroll to position [4002, 0]
click at [293, 49] on input "number" at bounding box center [396, 55] width 38 height 14
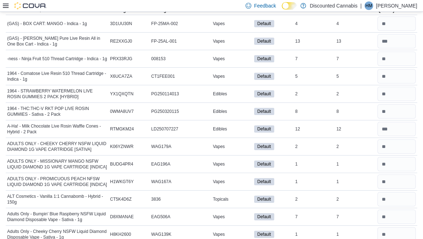
scroll to position [0, 0]
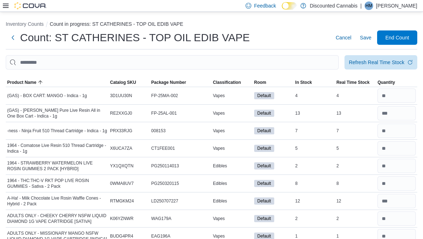
click at [293, 36] on span "Save" at bounding box center [365, 37] width 11 height 7
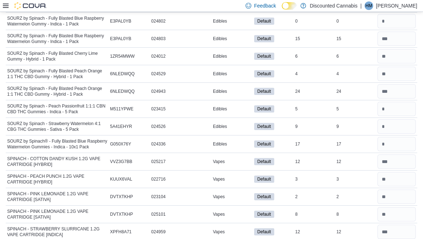
scroll to position [3964, 0]
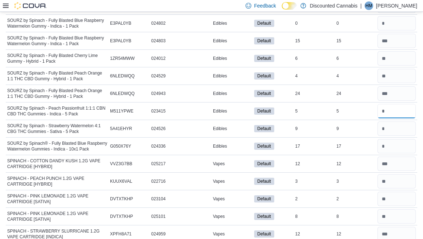
click at [293, 104] on input "number" at bounding box center [396, 111] width 38 height 14
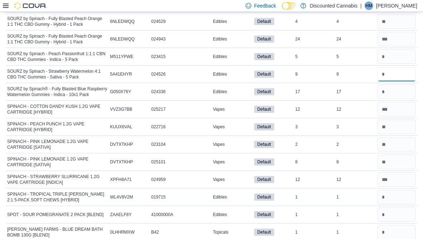
click at [293, 67] on input "number" at bounding box center [396, 74] width 38 height 14
click at [293, 85] on input "number" at bounding box center [396, 92] width 38 height 14
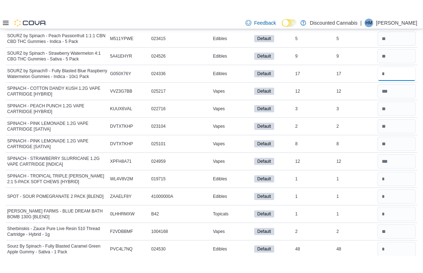
scroll to position [4103, 0]
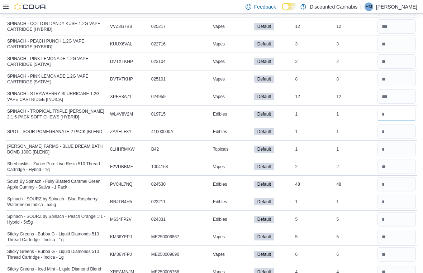
click at [293, 107] on input "number" at bounding box center [396, 114] width 38 height 14
click at [293, 125] on input "number" at bounding box center [396, 132] width 38 height 14
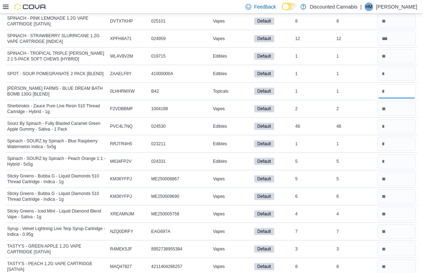
click at [293, 84] on input "number" at bounding box center [396, 91] width 38 height 14
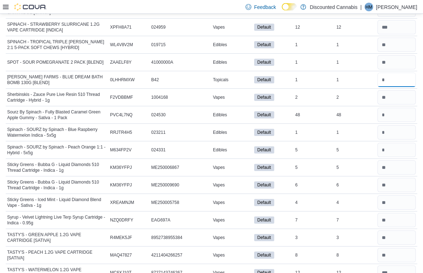
scroll to position [4172, 0]
click at [293, 108] on input "number" at bounding box center [396, 115] width 38 height 14
click at [293, 126] on input "number" at bounding box center [396, 133] width 38 height 14
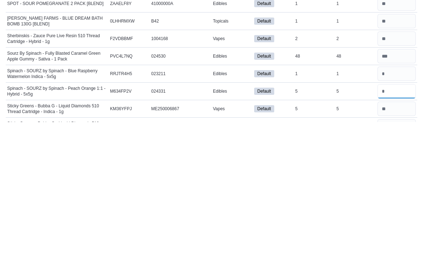
click at [293, 235] on input "number" at bounding box center [396, 242] width 38 height 14
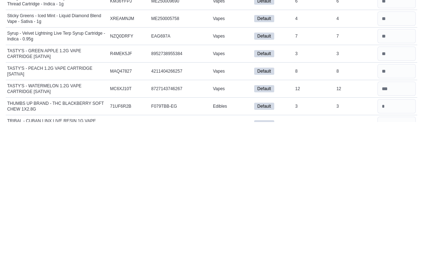
scroll to position [4214, 0]
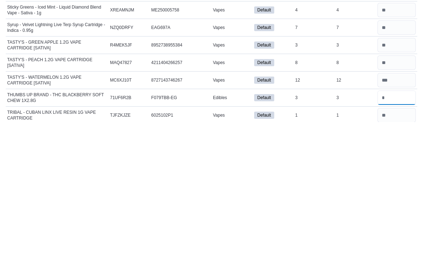
click at [293, 242] on input "number" at bounding box center [396, 249] width 38 height 14
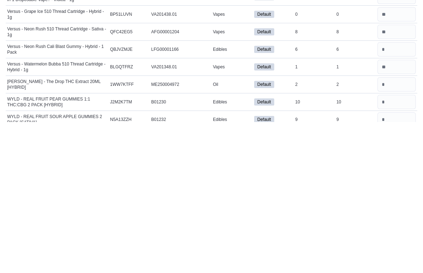
scroll to position [4701, 0]
click at [293, 193] on input "number" at bounding box center [396, 200] width 38 height 14
click at [293, 228] on input "number" at bounding box center [396, 235] width 38 height 14
click at [293, 246] on input "number" at bounding box center [396, 253] width 38 height 14
click at [293, 263] on input "number" at bounding box center [396, 270] width 38 height 14
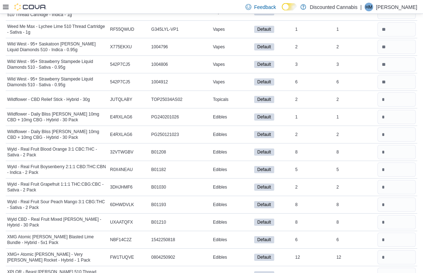
scroll to position [5014, 0]
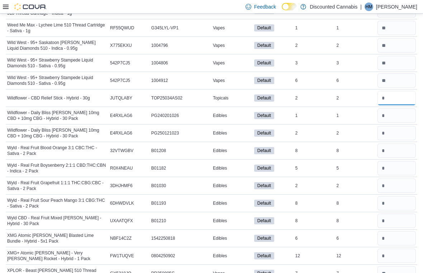
click at [293, 91] on input "number" at bounding box center [396, 98] width 38 height 14
click at [293, 109] on input "number" at bounding box center [396, 116] width 38 height 14
click at [293, 126] on input "number" at bounding box center [396, 133] width 38 height 14
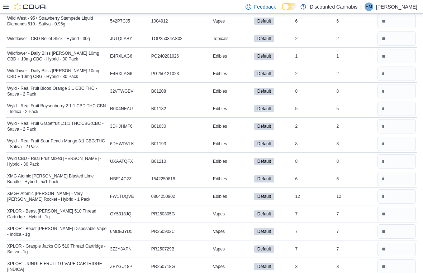
click at [293, 84] on input "number" at bounding box center [396, 91] width 38 height 14
click at [293, 102] on input "number" at bounding box center [396, 109] width 38 height 14
click at [293, 119] on input "number" at bounding box center [396, 126] width 38 height 14
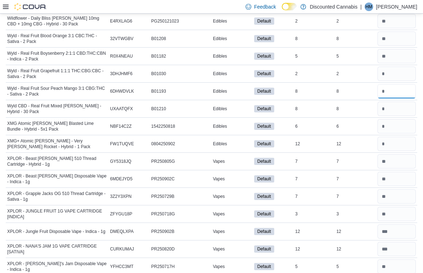
click at [293, 84] on input "number" at bounding box center [396, 91] width 38 height 14
click at [293, 102] on input "number" at bounding box center [396, 109] width 38 height 14
click at [293, 119] on input "number" at bounding box center [396, 126] width 38 height 14
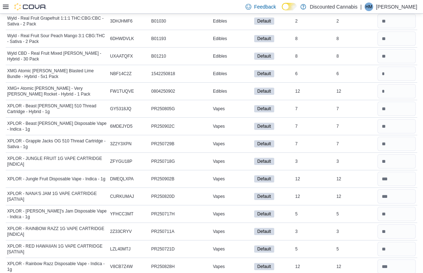
click at [293, 86] on input "number" at bounding box center [396, 91] width 38 height 14
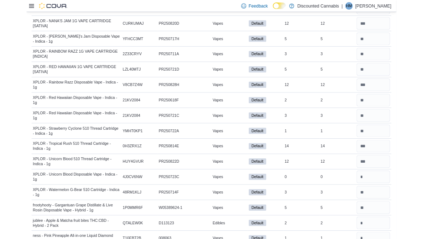
scroll to position [5378, 0]
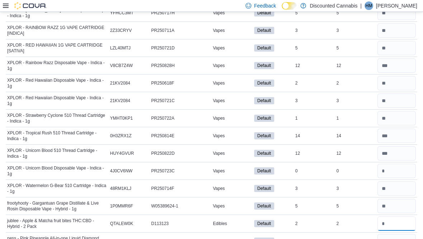
click at [293, 216] on input "number" at bounding box center [396, 223] width 38 height 14
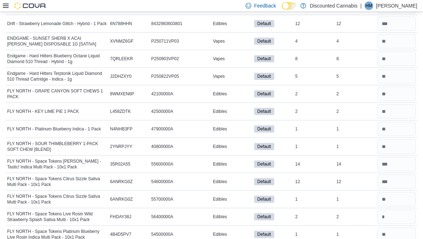
scroll to position [0, 0]
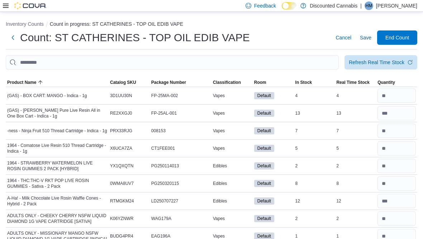
click at [293, 39] on span "Save" at bounding box center [365, 37] width 11 height 7
